Goal: Task Accomplishment & Management: Use online tool/utility

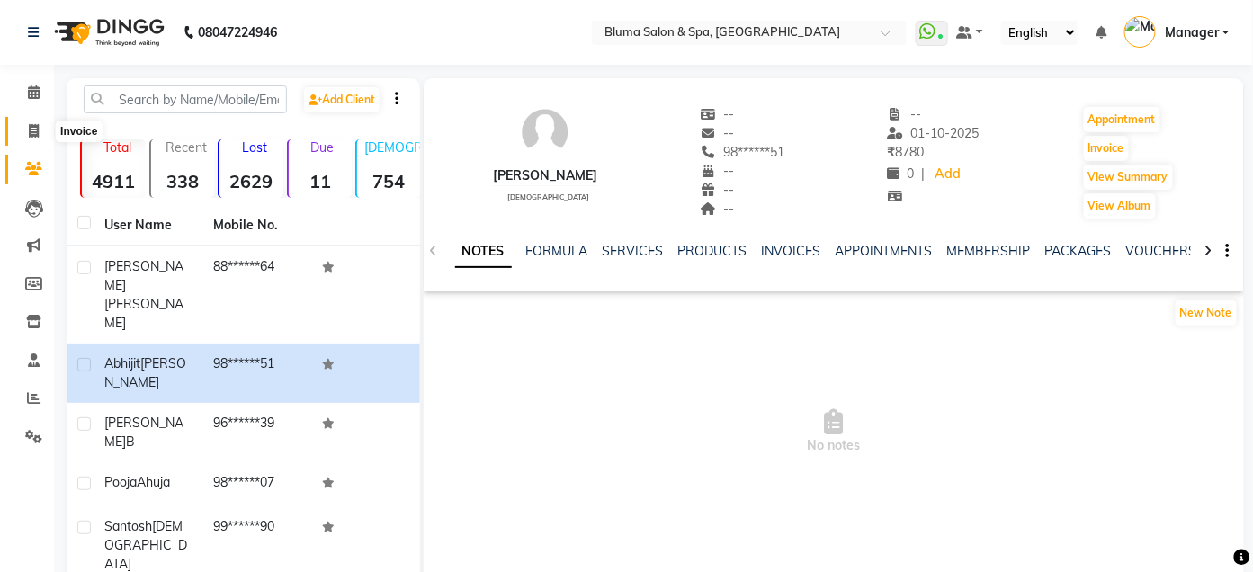
click at [33, 134] on icon at bounding box center [34, 130] width 10 height 13
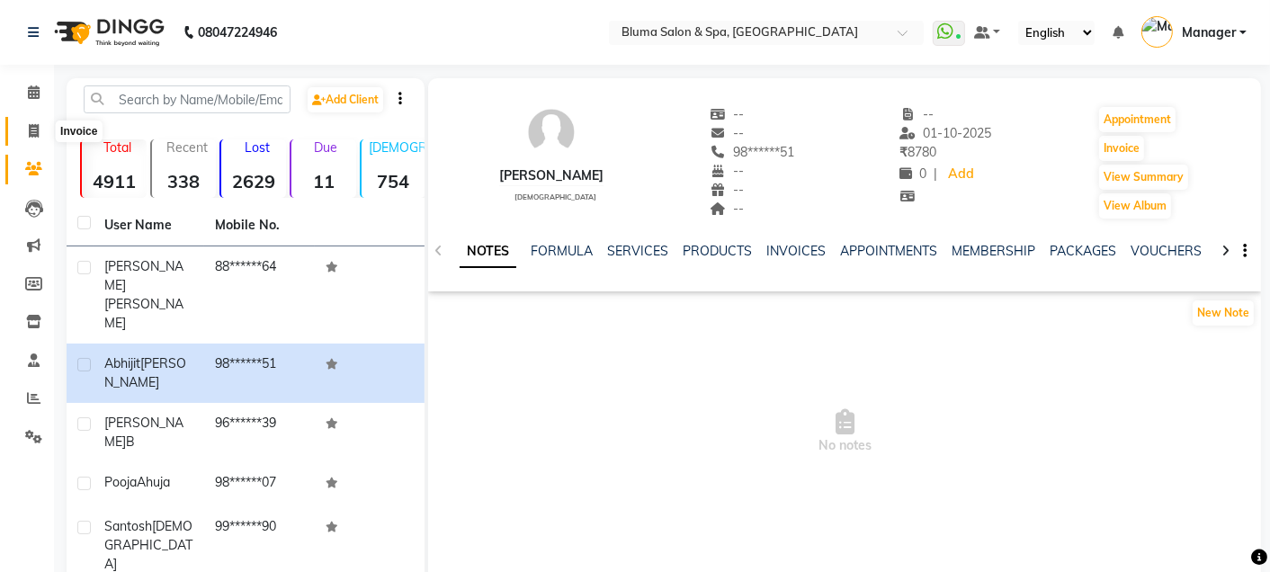
select select "service"
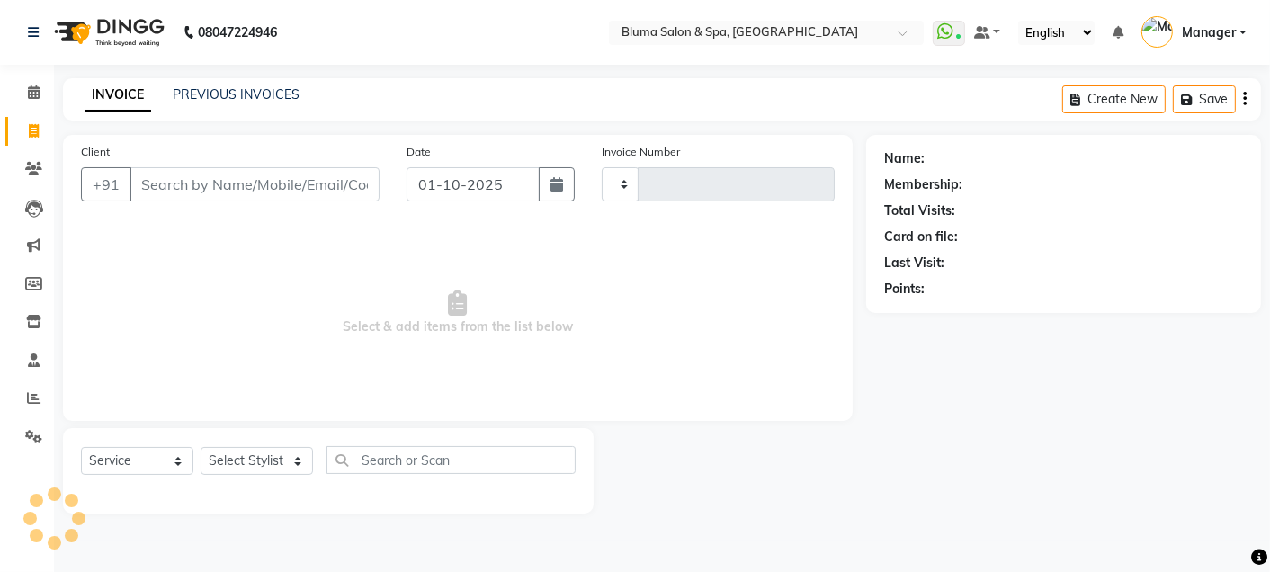
type input "1030"
select select "3653"
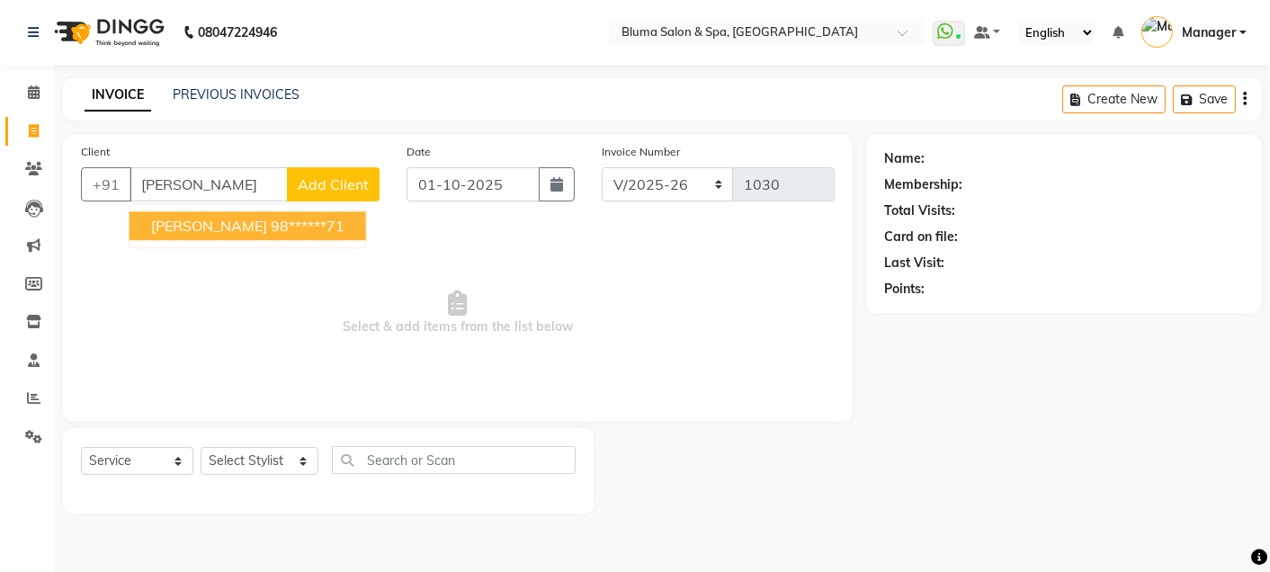
click at [289, 229] on ngb-highlight "98******71" at bounding box center [308, 226] width 74 height 18
type input "98******71"
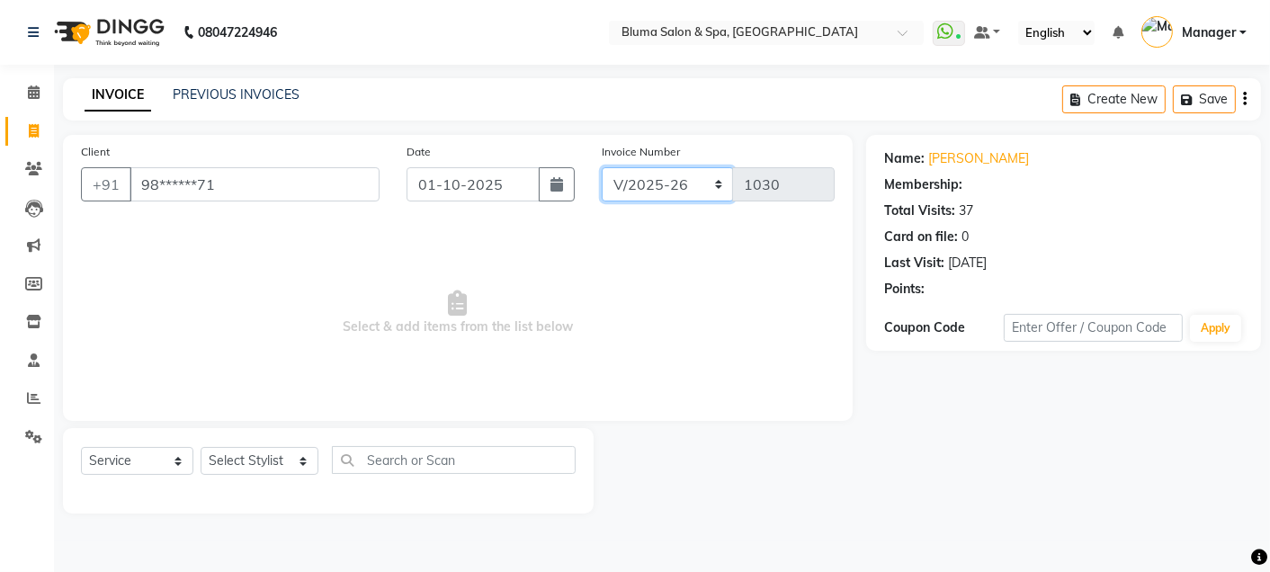
select select "1: Object"
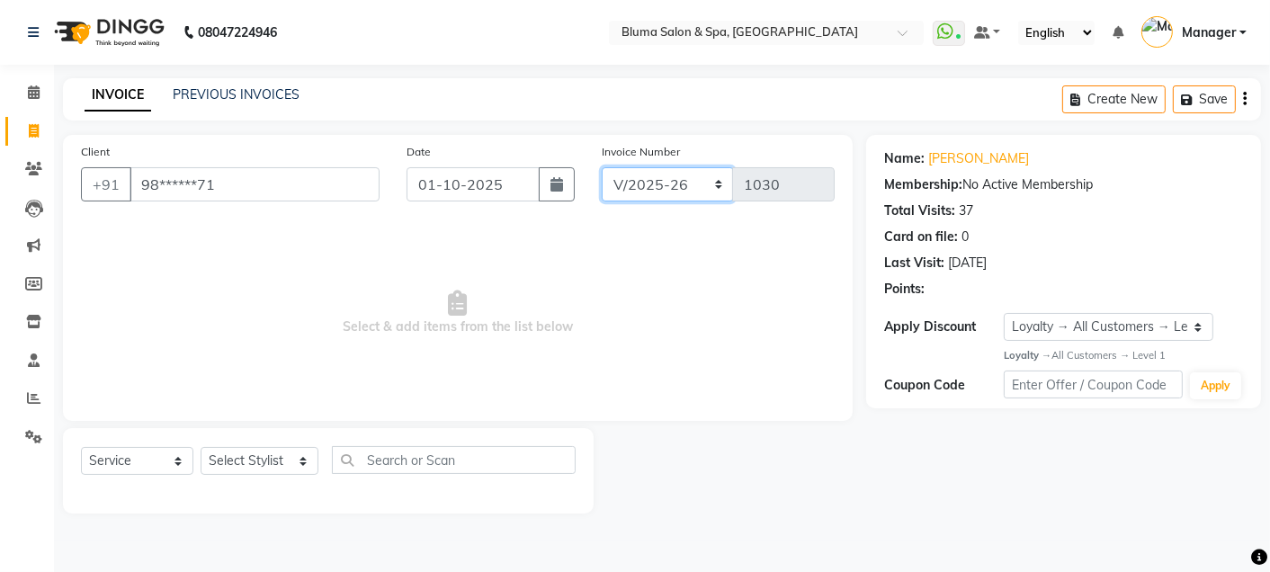
click at [684, 182] on select "ALN/2025-26 AL/2025-26 BKN/2025-26 BK/2025-26 V/2025 V/2025-26" at bounding box center [668, 184] width 132 height 34
select select "7729"
click at [602, 167] on select "ALN/2025-26 AL/2025-26 BKN/2025-26 BK/2025-26 V/2025 V/2025-26" at bounding box center [668, 184] width 132 height 34
type input "0284"
click at [270, 459] on select "Select Stylist Admin Ajay [PERSON_NAME] [PERSON_NAME] [PERSON_NAME] [PERSON_NAM…" at bounding box center [260, 461] width 118 height 28
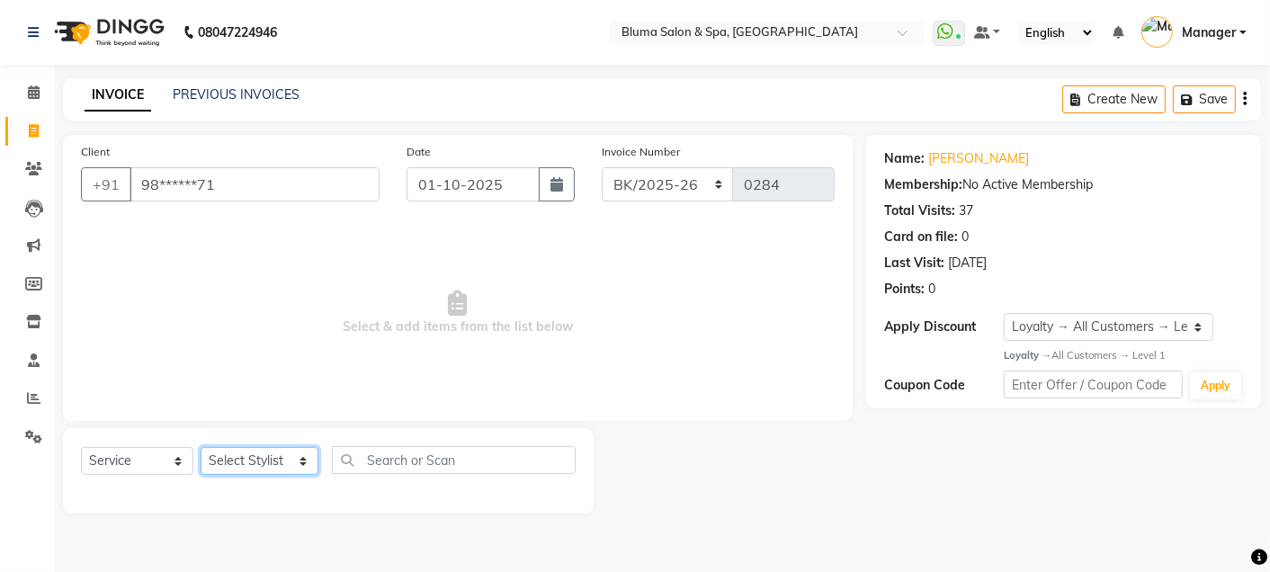
select select "75599"
click at [201, 448] on select "Select Stylist Admin Ajay [PERSON_NAME] [PERSON_NAME] [PERSON_NAME] [PERSON_NAM…" at bounding box center [260, 461] width 118 height 28
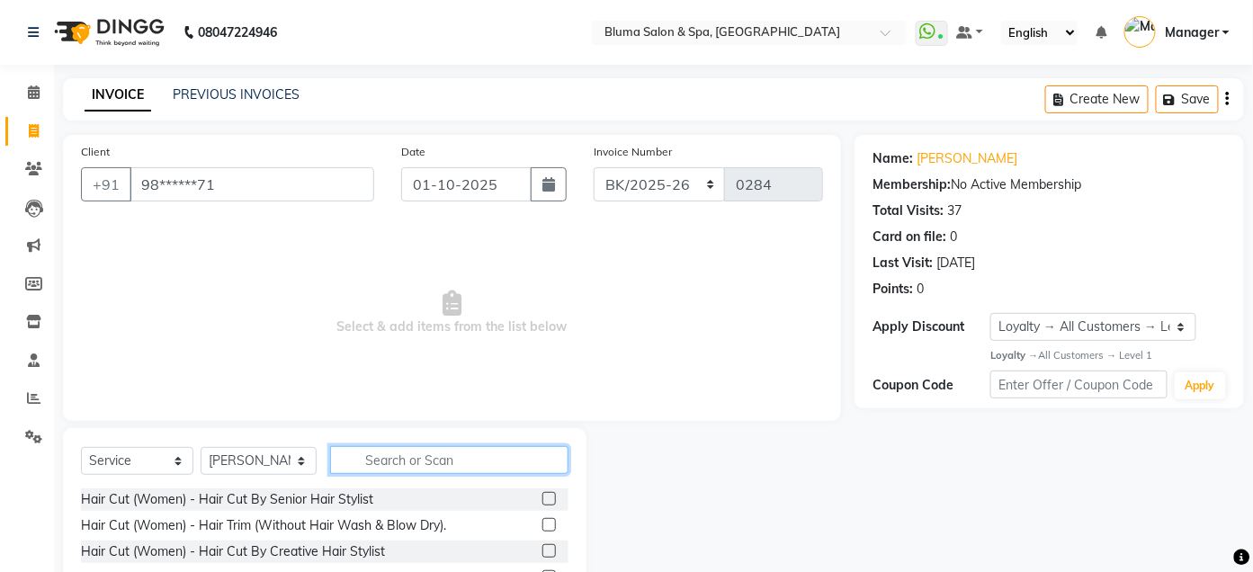
click at [364, 452] on input "text" at bounding box center [449, 460] width 238 height 28
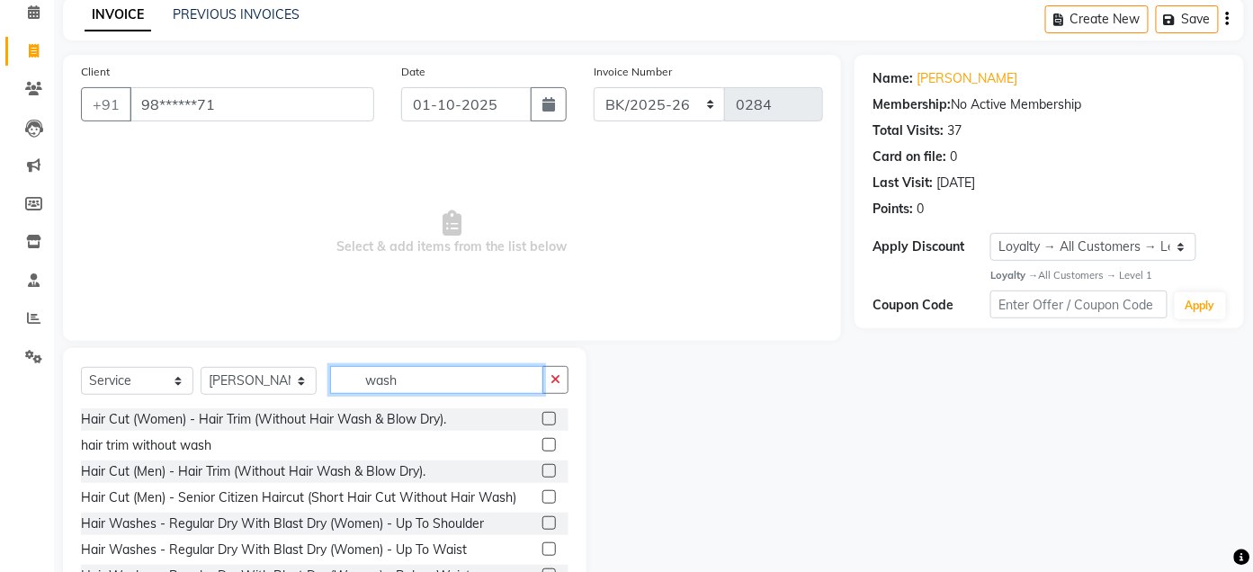
scroll to position [148, 0]
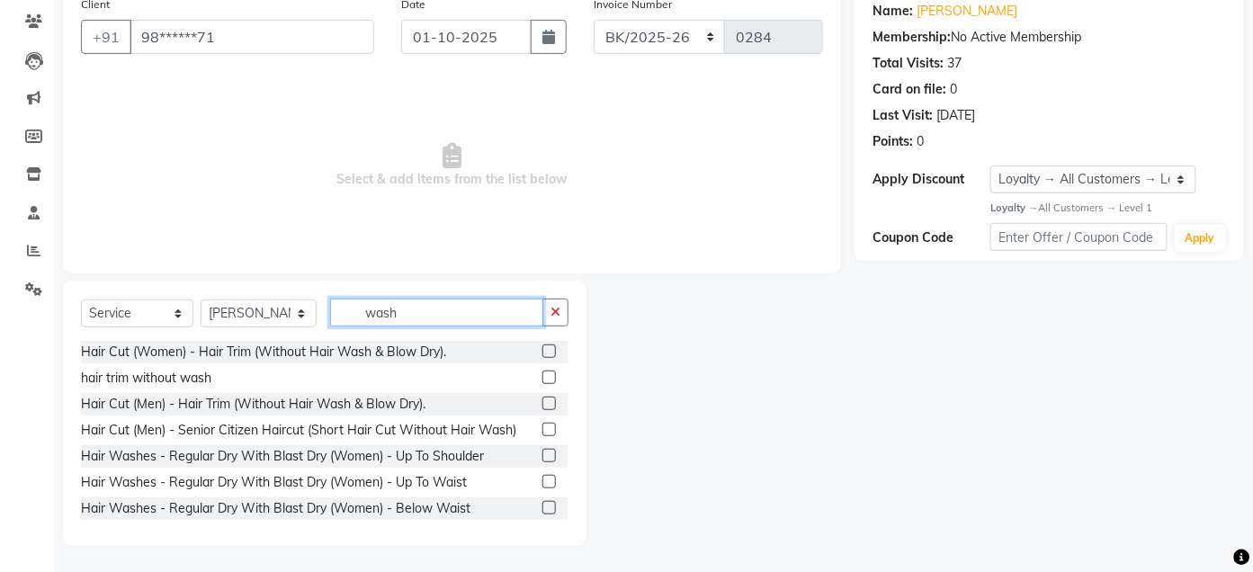
type input "wash"
click at [543, 478] on label at bounding box center [549, 481] width 13 height 13
click at [543, 478] on input "checkbox" at bounding box center [549, 483] width 12 height 12
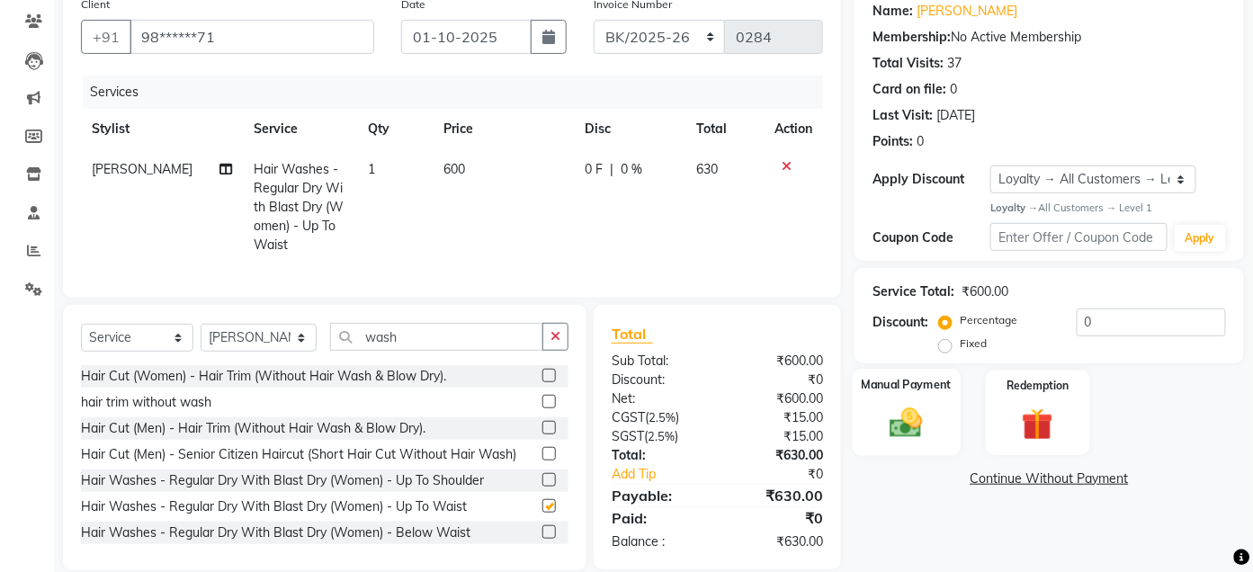
checkbox input "false"
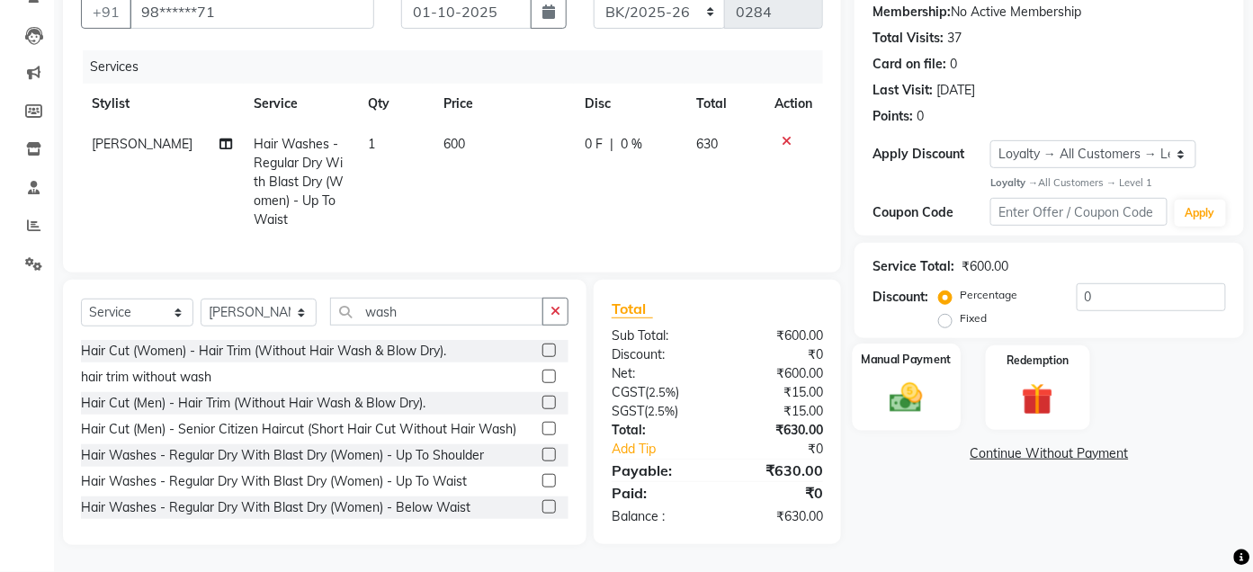
scroll to position [188, 0]
click at [906, 380] on img at bounding box center [907, 399] width 53 height 38
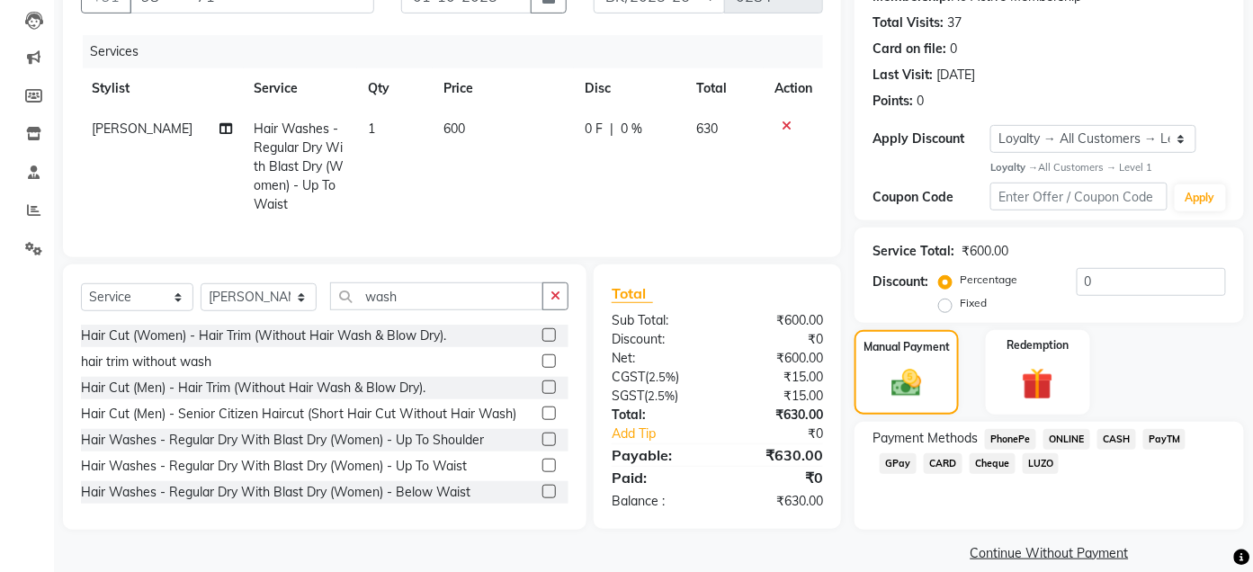
click at [893, 466] on span "GPay" at bounding box center [898, 463] width 37 height 21
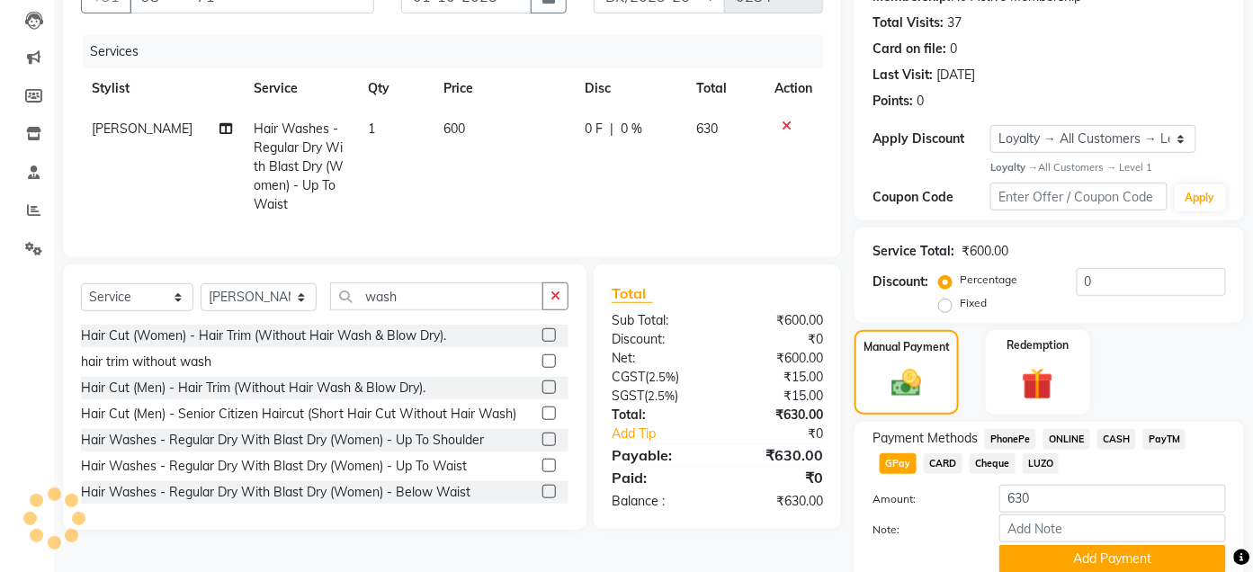
scroll to position [261, 0]
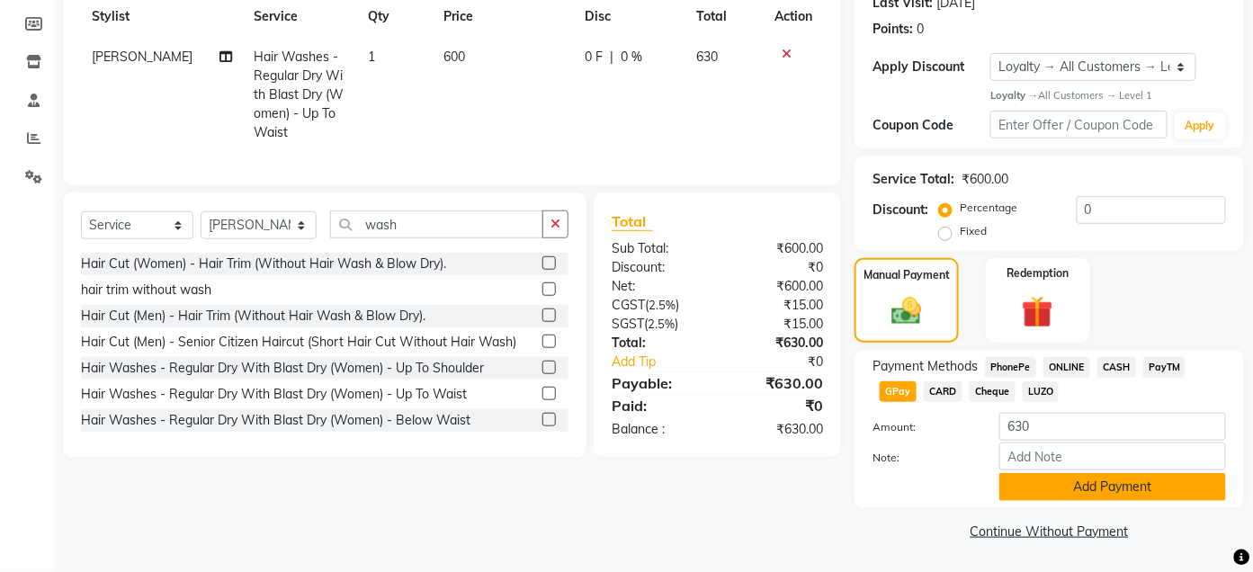
click at [1002, 486] on button "Add Payment" at bounding box center [1113, 487] width 227 height 28
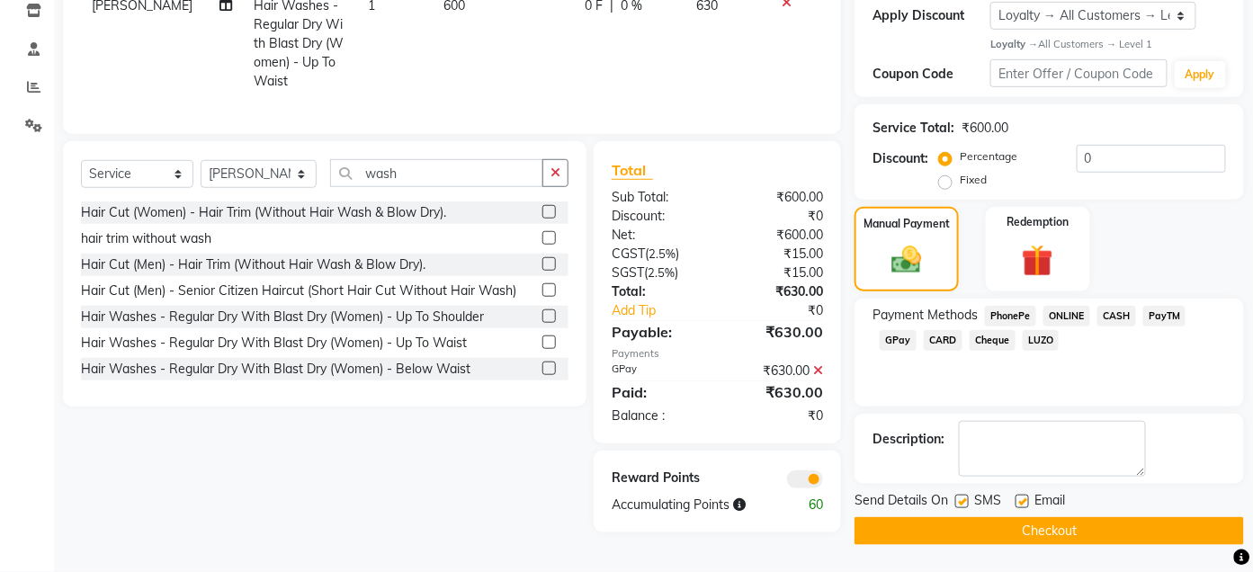
scroll to position [315, 0]
click at [1020, 522] on button "Checkout" at bounding box center [1050, 531] width 390 height 28
